Goal: Book appointment/travel/reservation

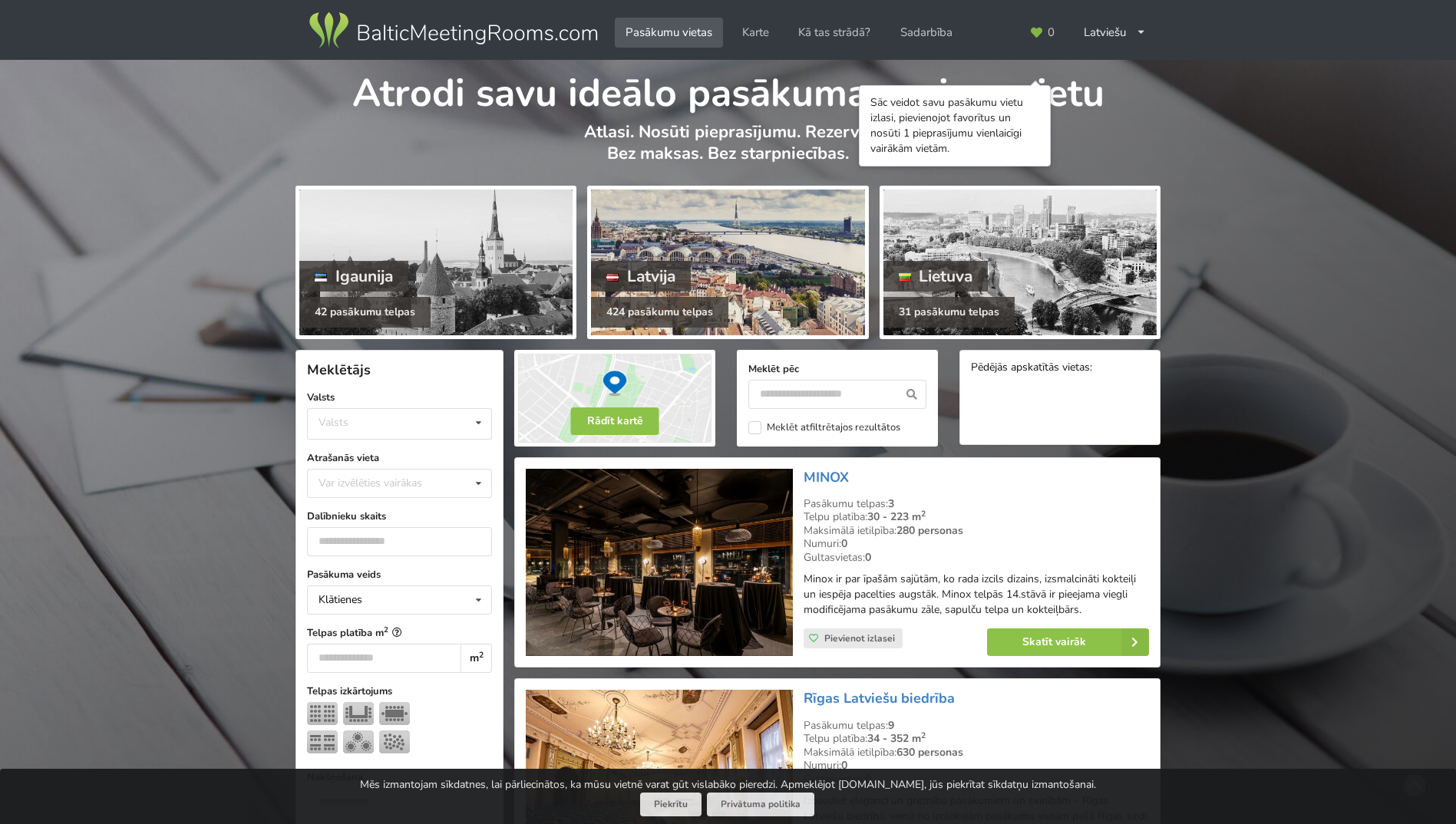
click at [637, 232] on div at bounding box center [727, 262] width 273 height 146
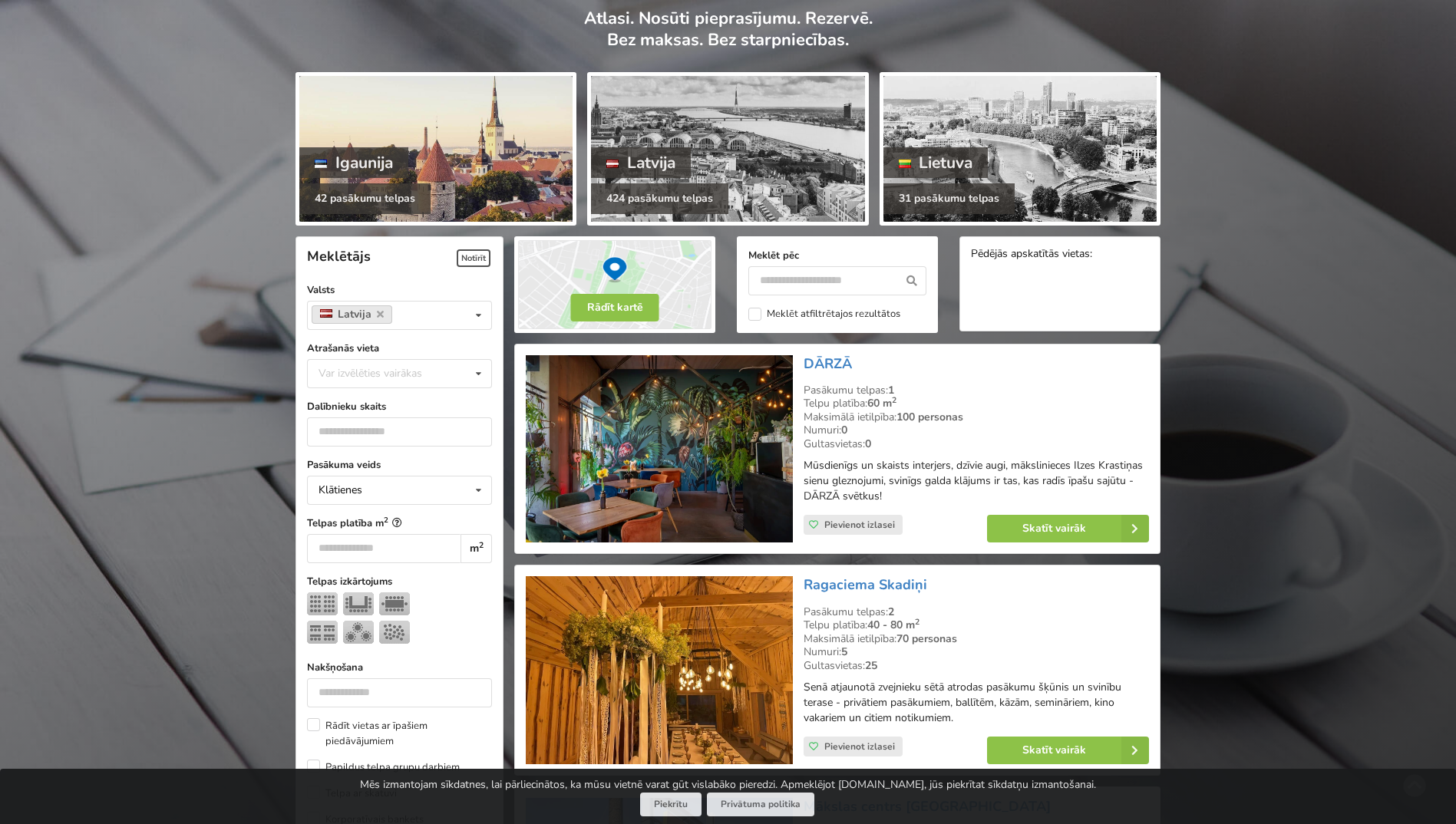
scroll to position [154, 0]
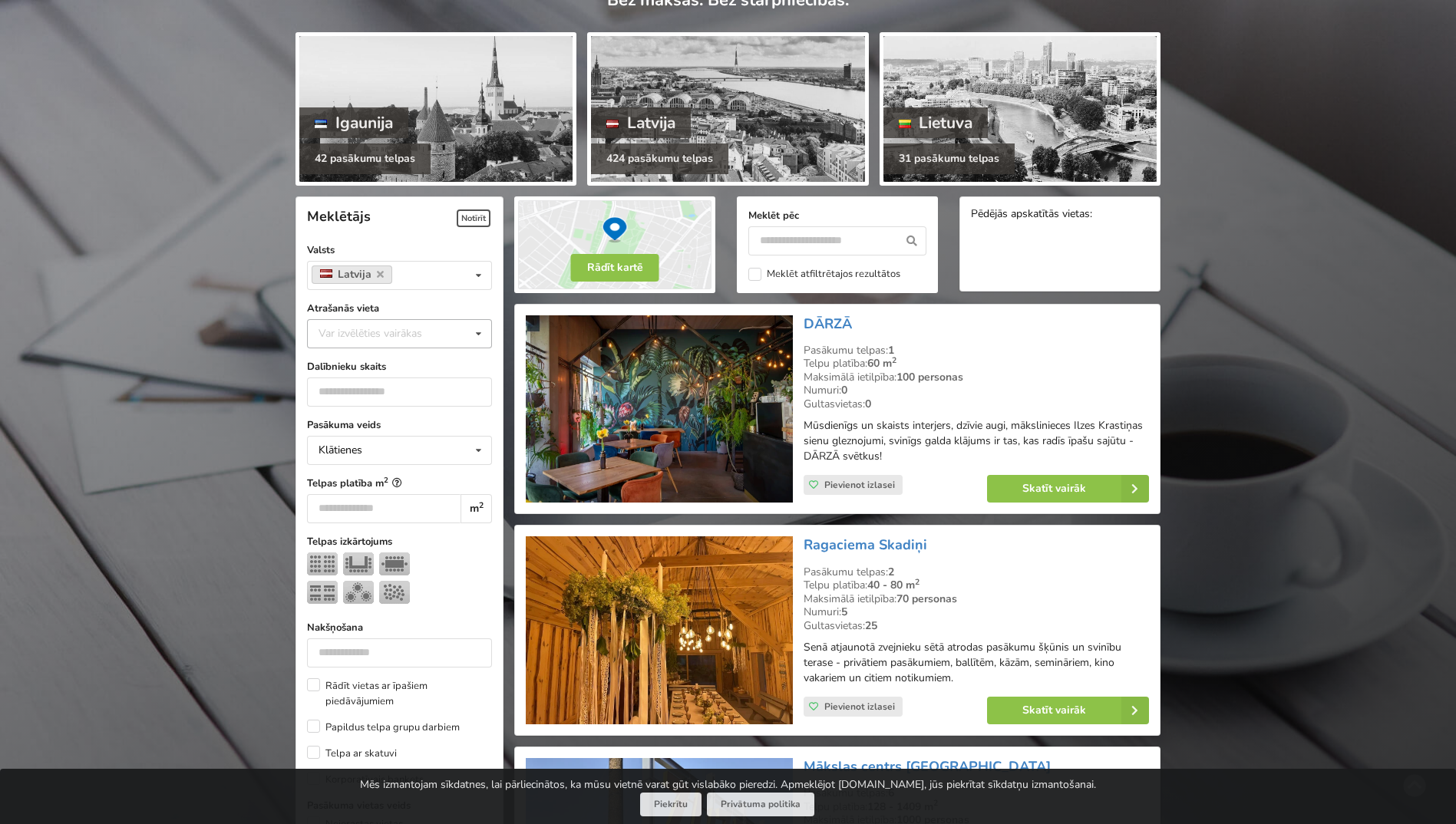
click at [476, 332] on icon at bounding box center [478, 334] width 22 height 29
click at [337, 501] on div "[GEOGRAPHIC_DATA]" at bounding box center [399, 503] width 184 height 29
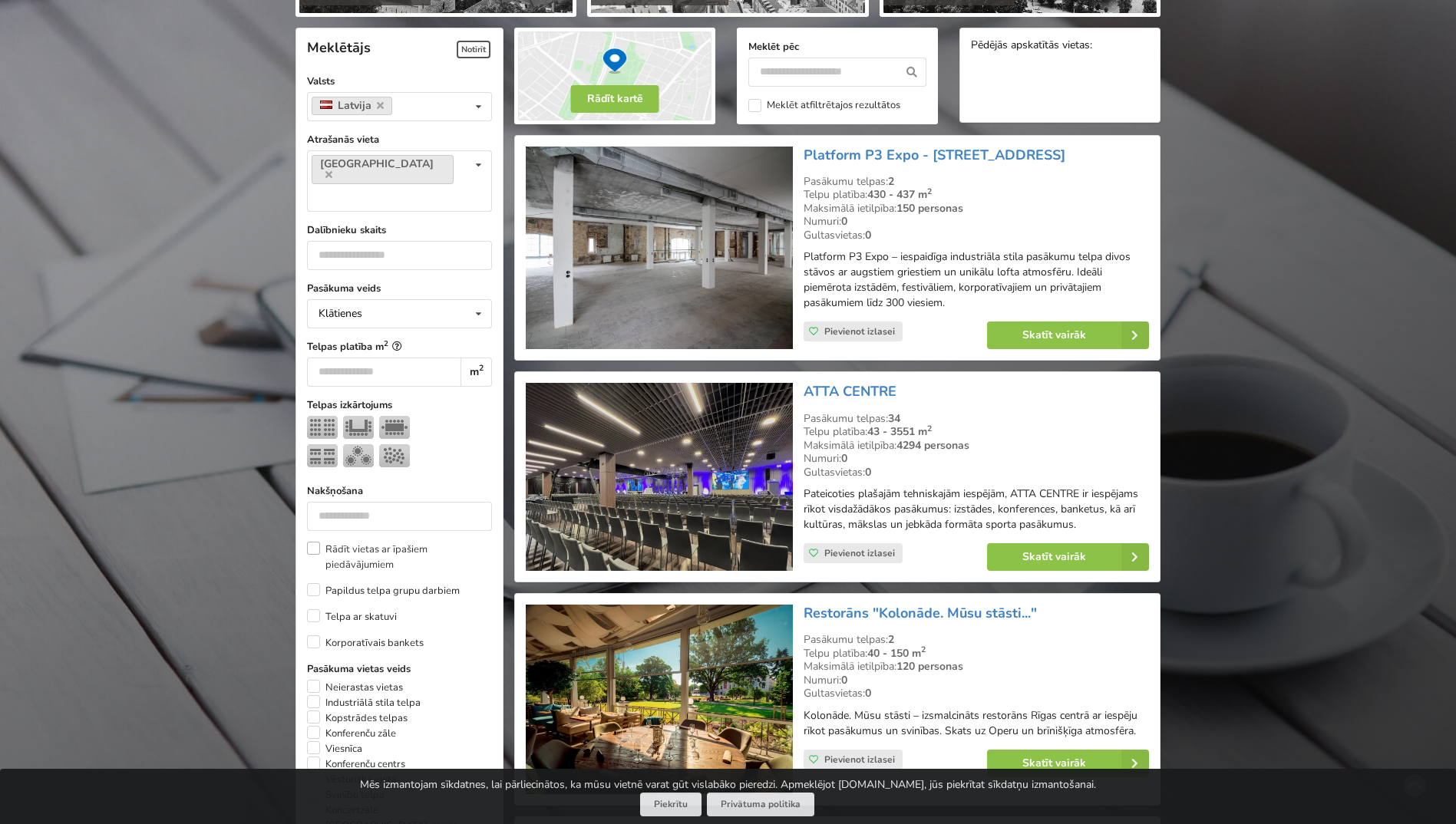
scroll to position [344, 0]
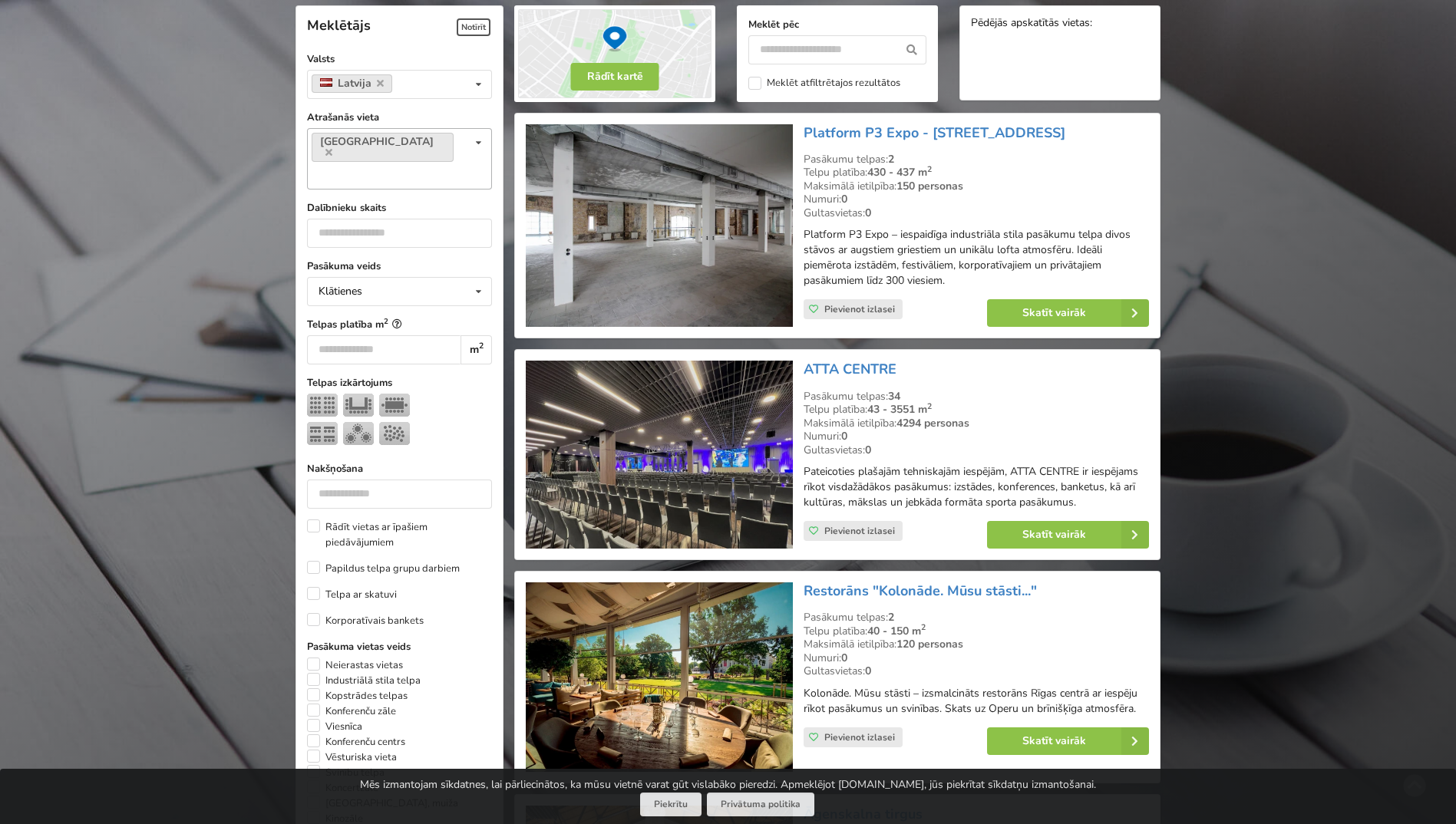
click at [475, 141] on icon at bounding box center [478, 143] width 22 height 29
click at [371, 189] on div "Pārdaugava" at bounding box center [399, 203] width 184 height 29
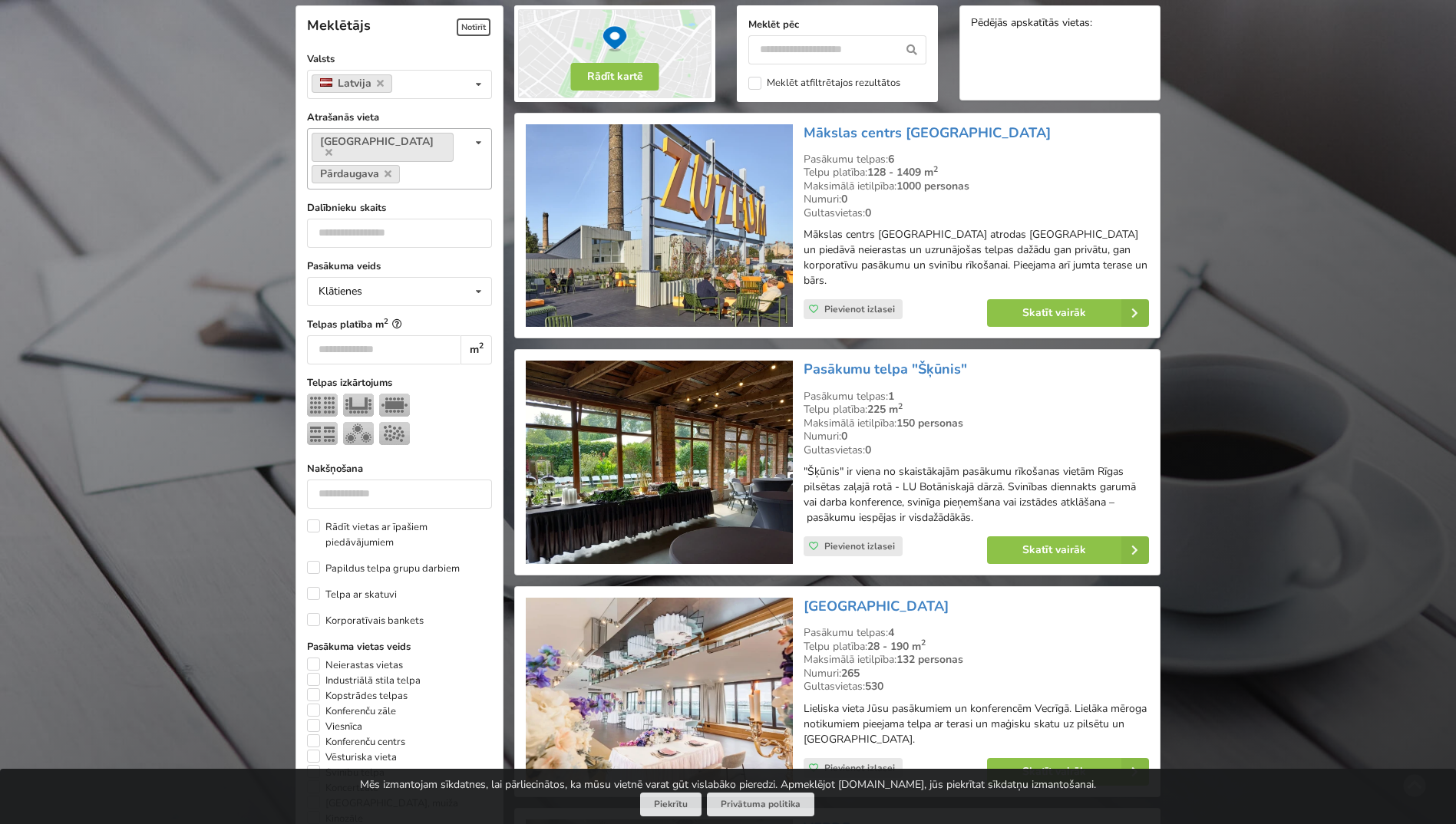
click at [477, 138] on icon at bounding box center [478, 143] width 22 height 29
click at [334, 243] on div "Sigulda" at bounding box center [399, 257] width 184 height 29
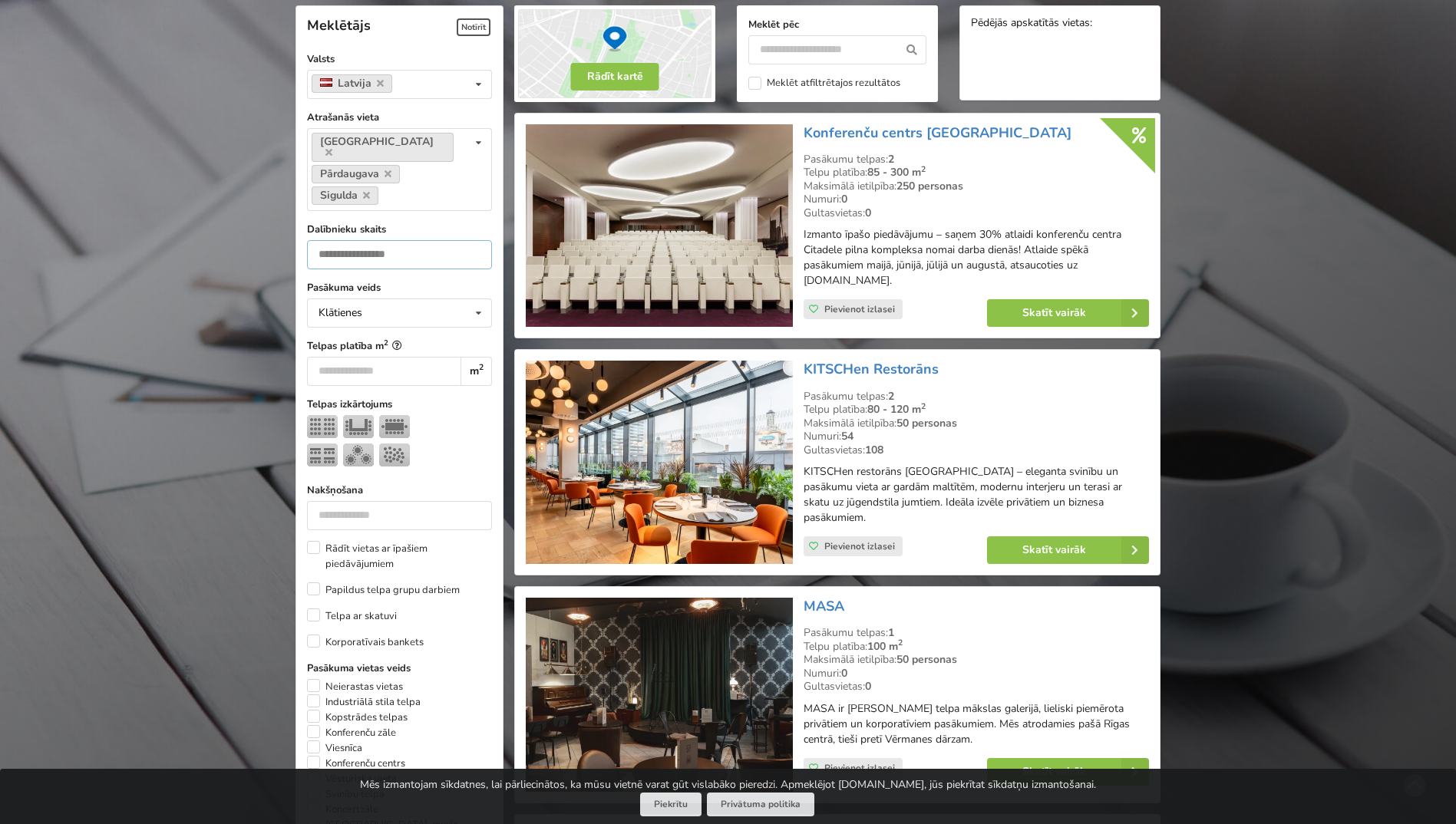
click at [423, 240] on input "number" at bounding box center [399, 255] width 185 height 29
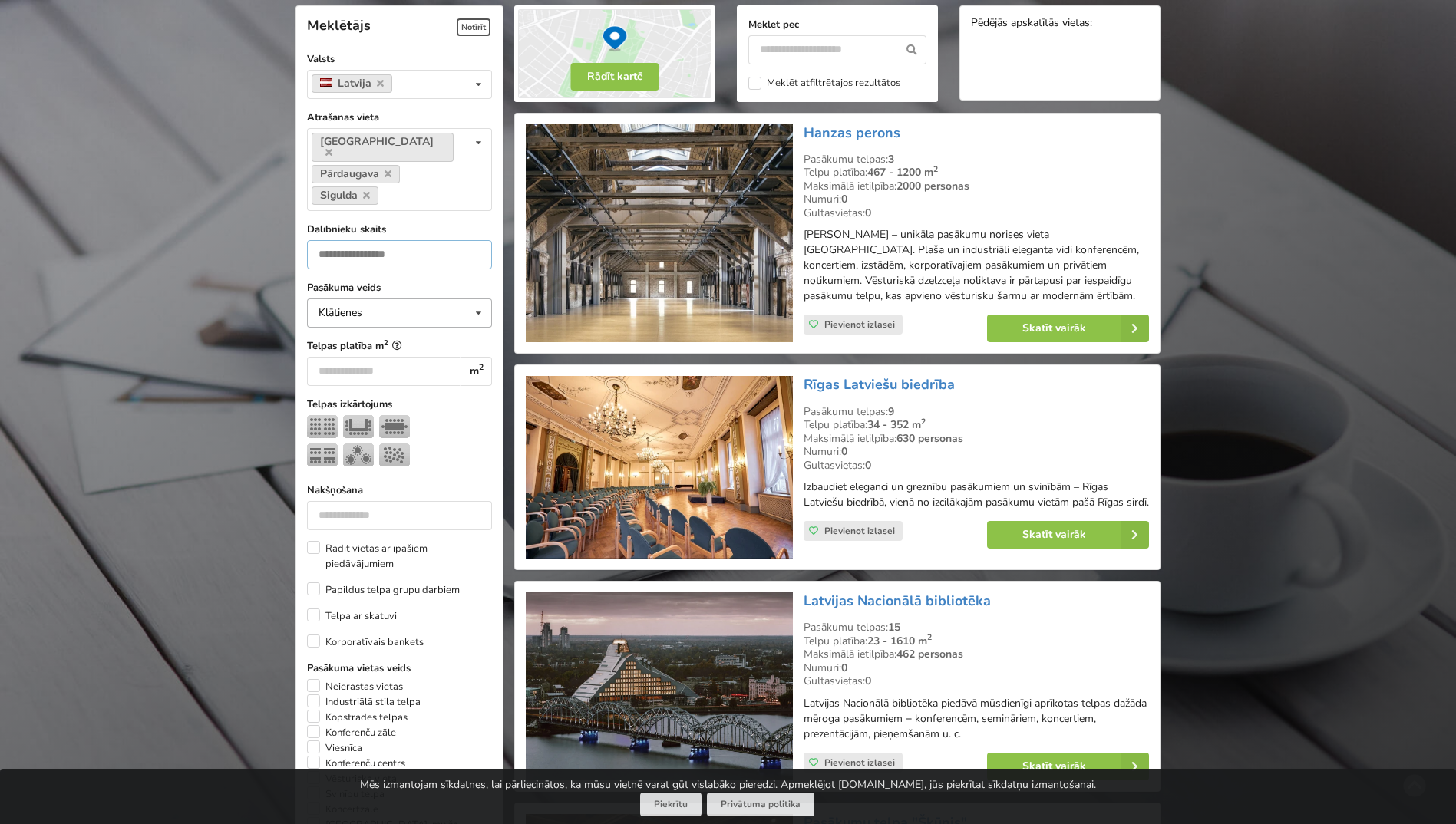
type input "***"
click at [473, 299] on icon at bounding box center [478, 313] width 22 height 29
click at [458, 280] on label "Pasākuma veids" at bounding box center [399, 287] width 185 height 15
click at [320, 415] on img at bounding box center [322, 426] width 31 height 23
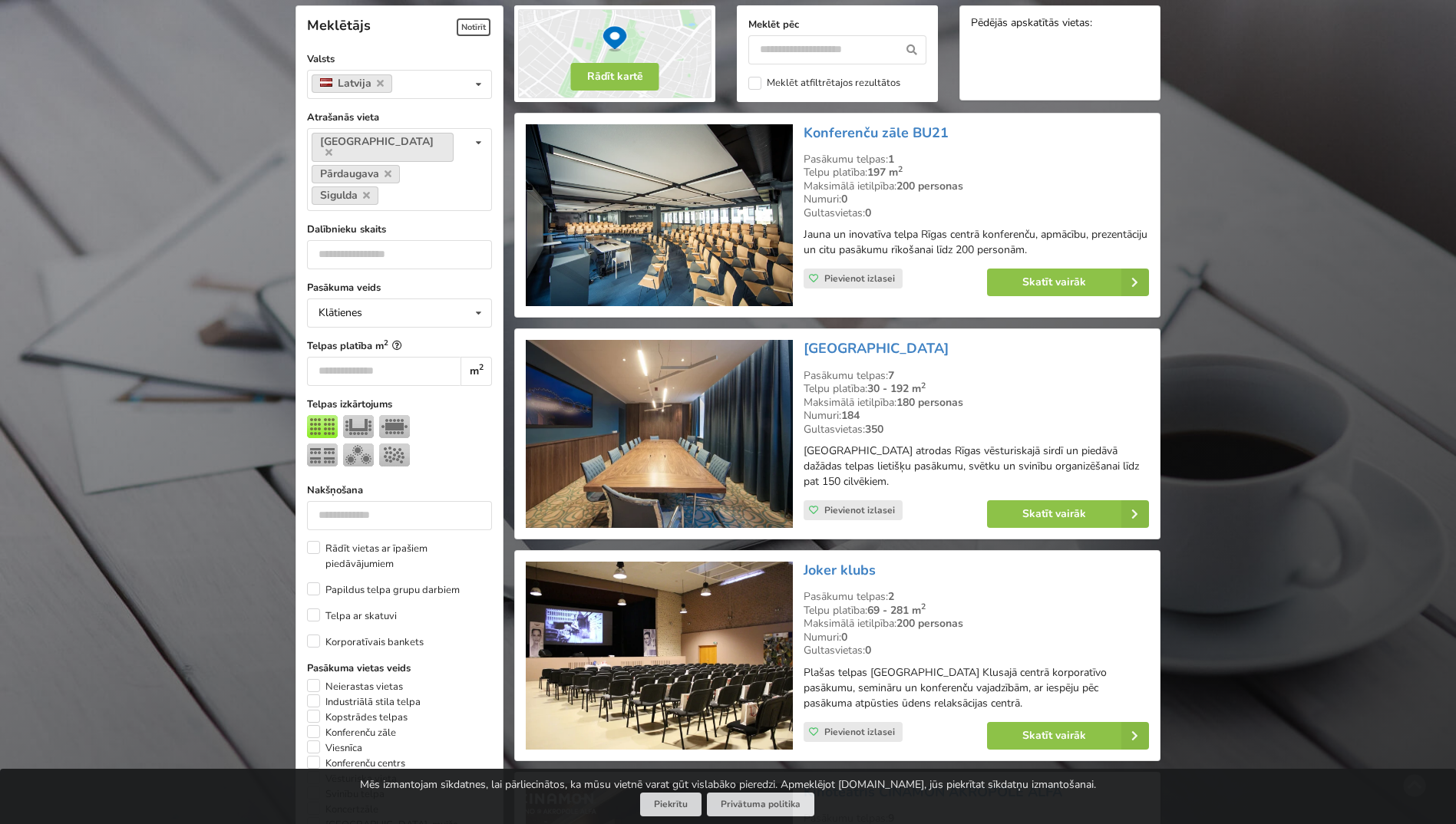
click at [355, 415] on img at bounding box center [358, 426] width 31 height 23
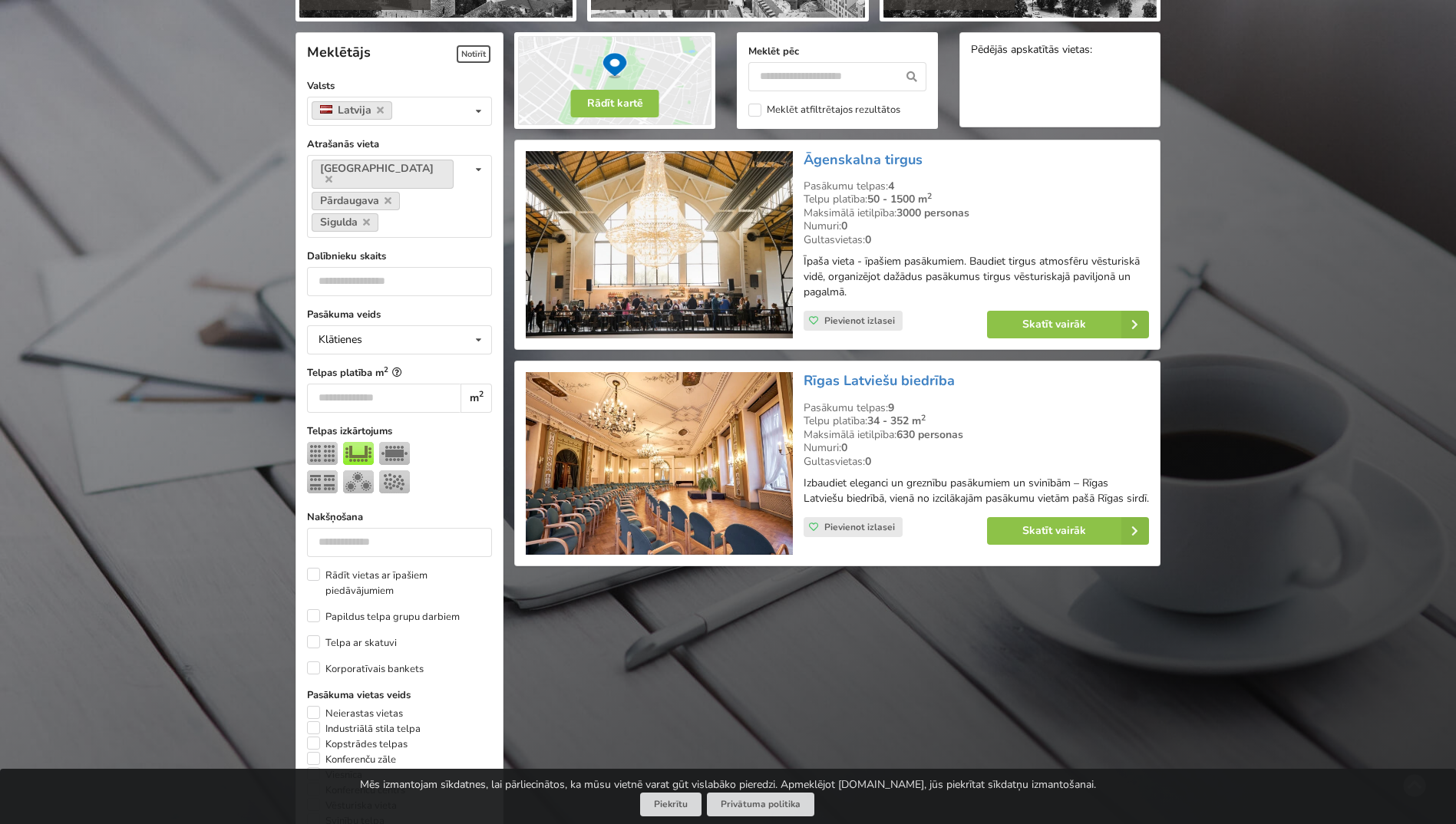
scroll to position [344, 0]
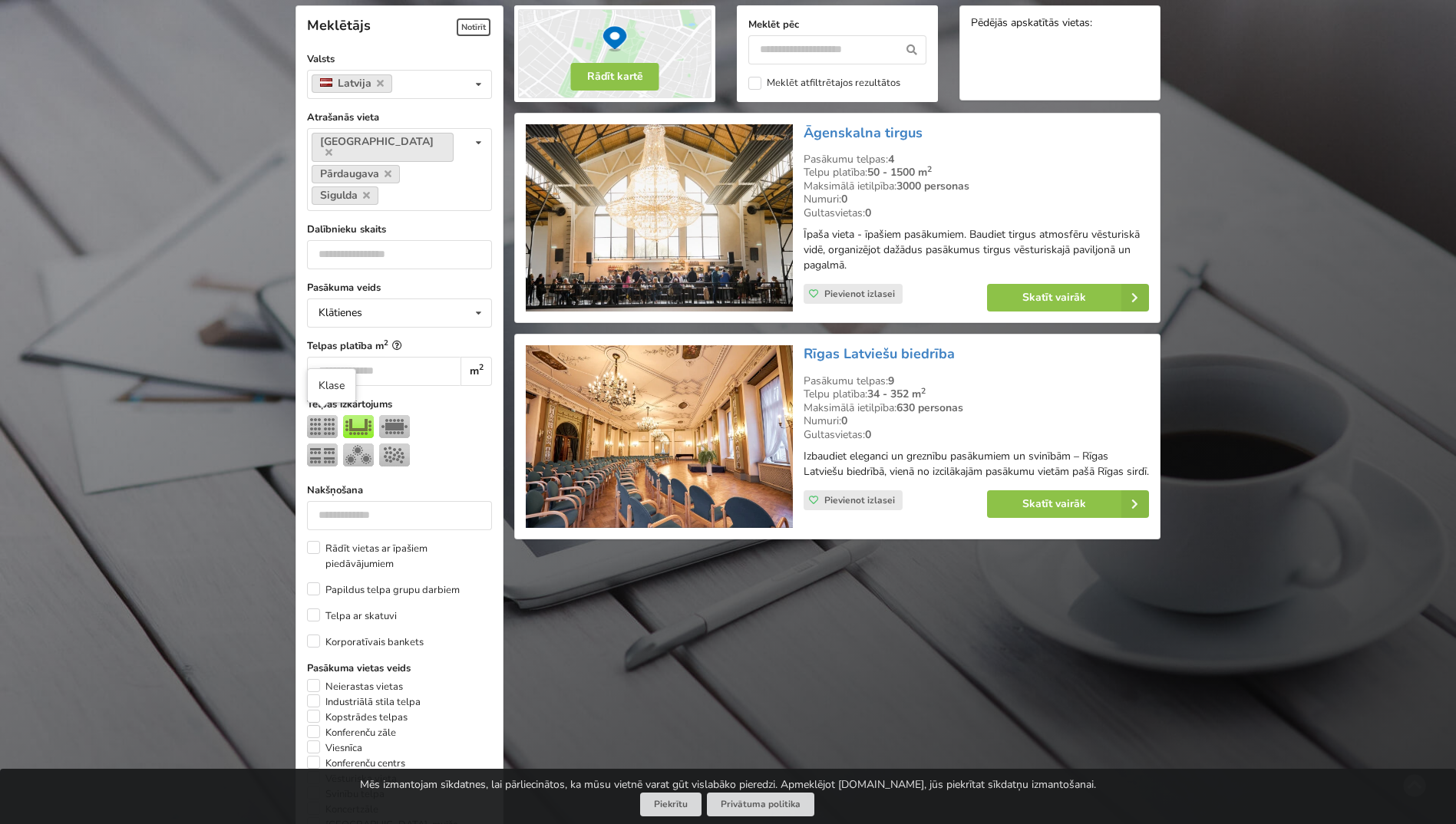
click at [321, 443] on img at bounding box center [322, 454] width 31 height 23
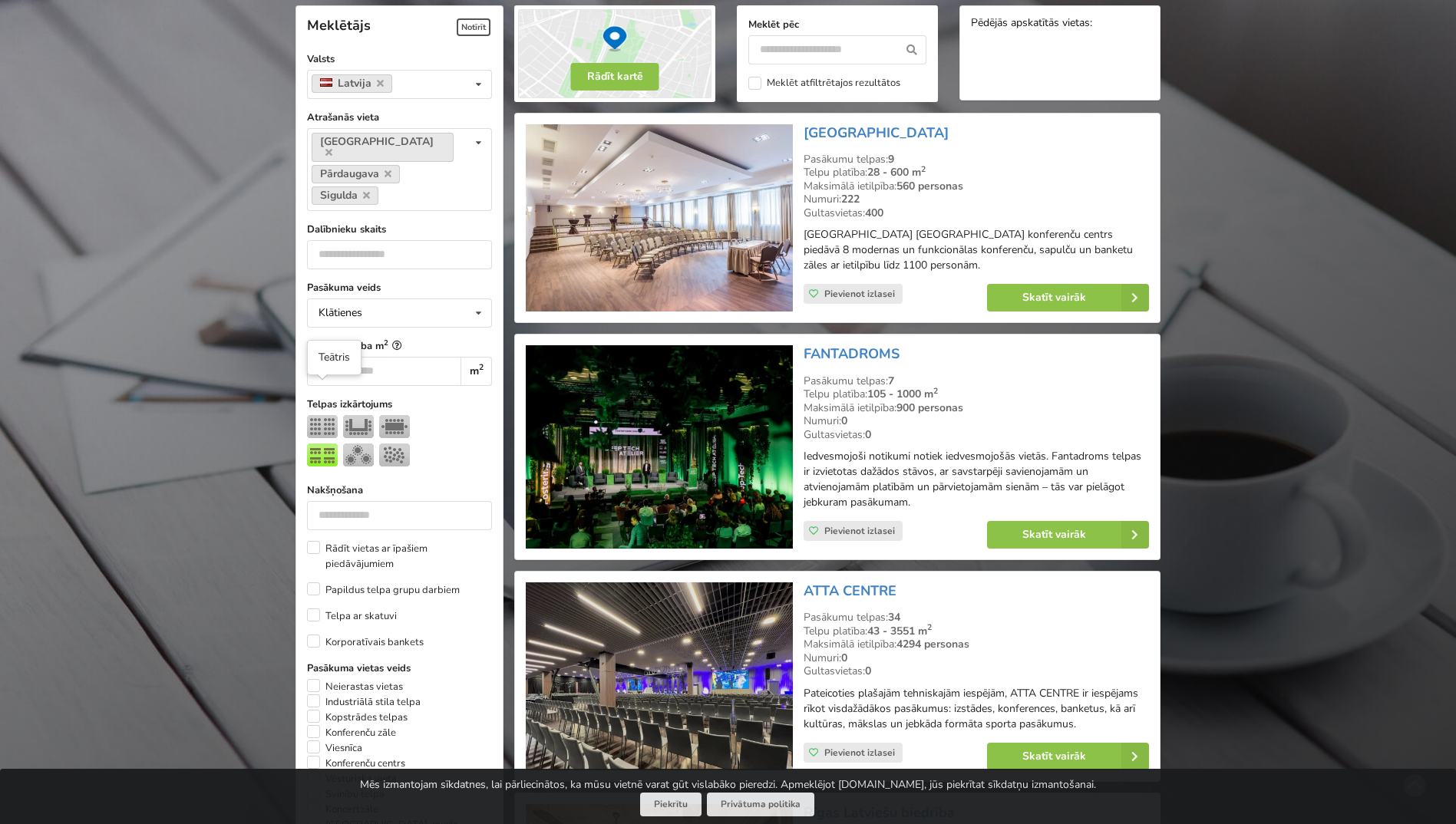
click at [322, 415] on img at bounding box center [322, 426] width 31 height 23
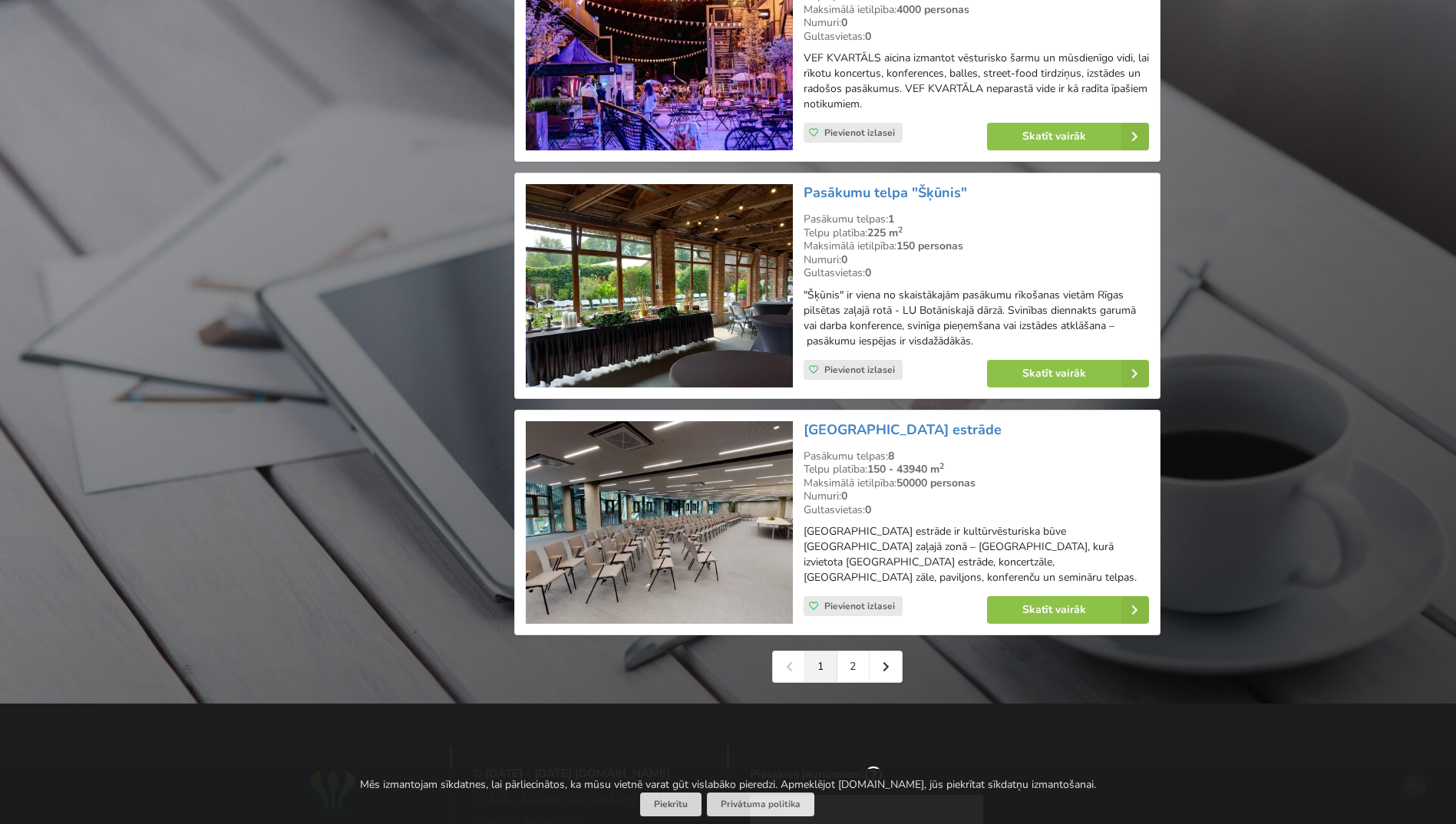
scroll to position [3337, 0]
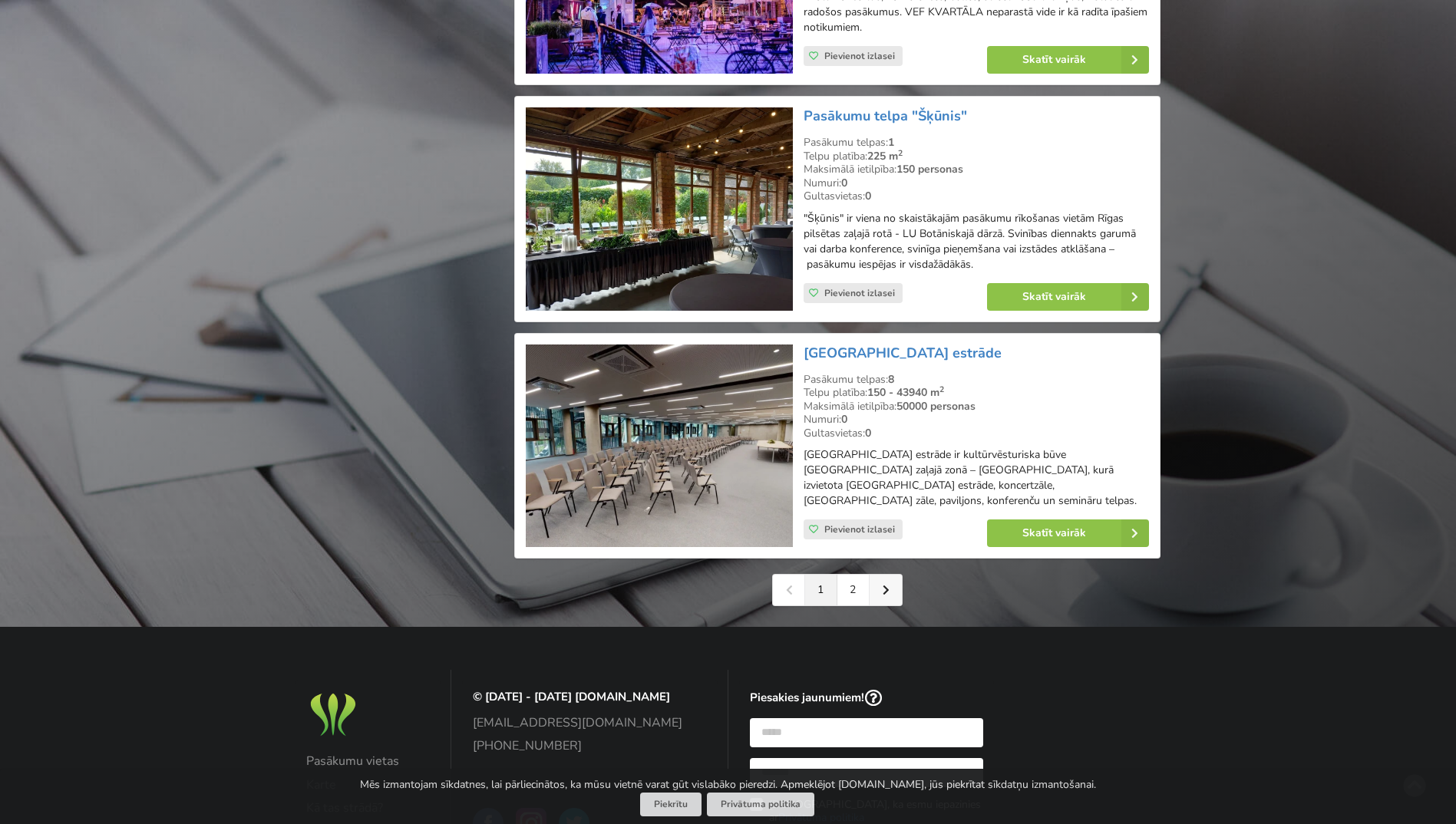
click at [886, 574] on link at bounding box center [886, 589] width 33 height 31
